Goal: Find specific page/section: Find specific page/section

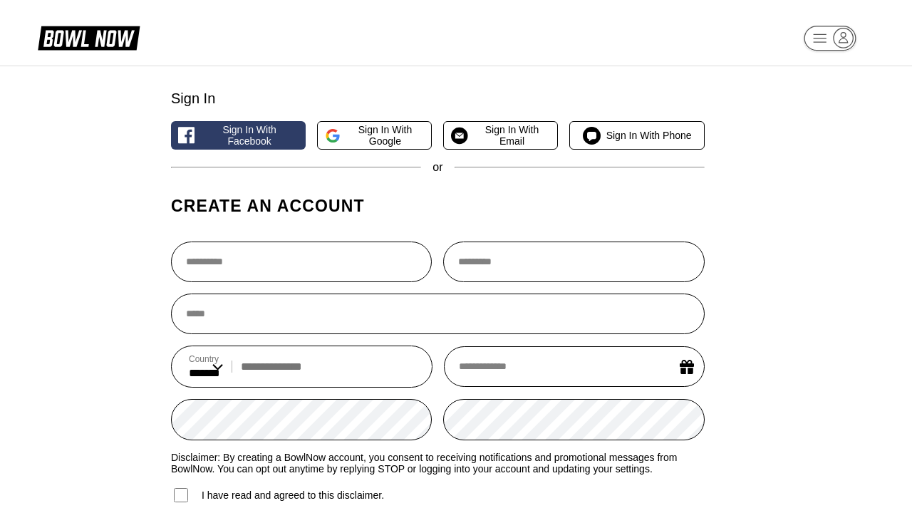
select select "**"
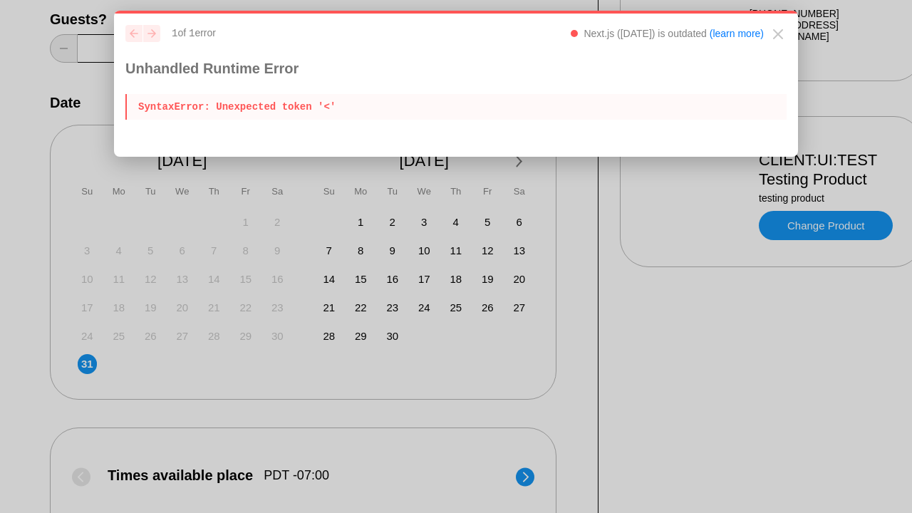
scroll to position [313, 32]
